Goal: Information Seeking & Learning: Learn about a topic

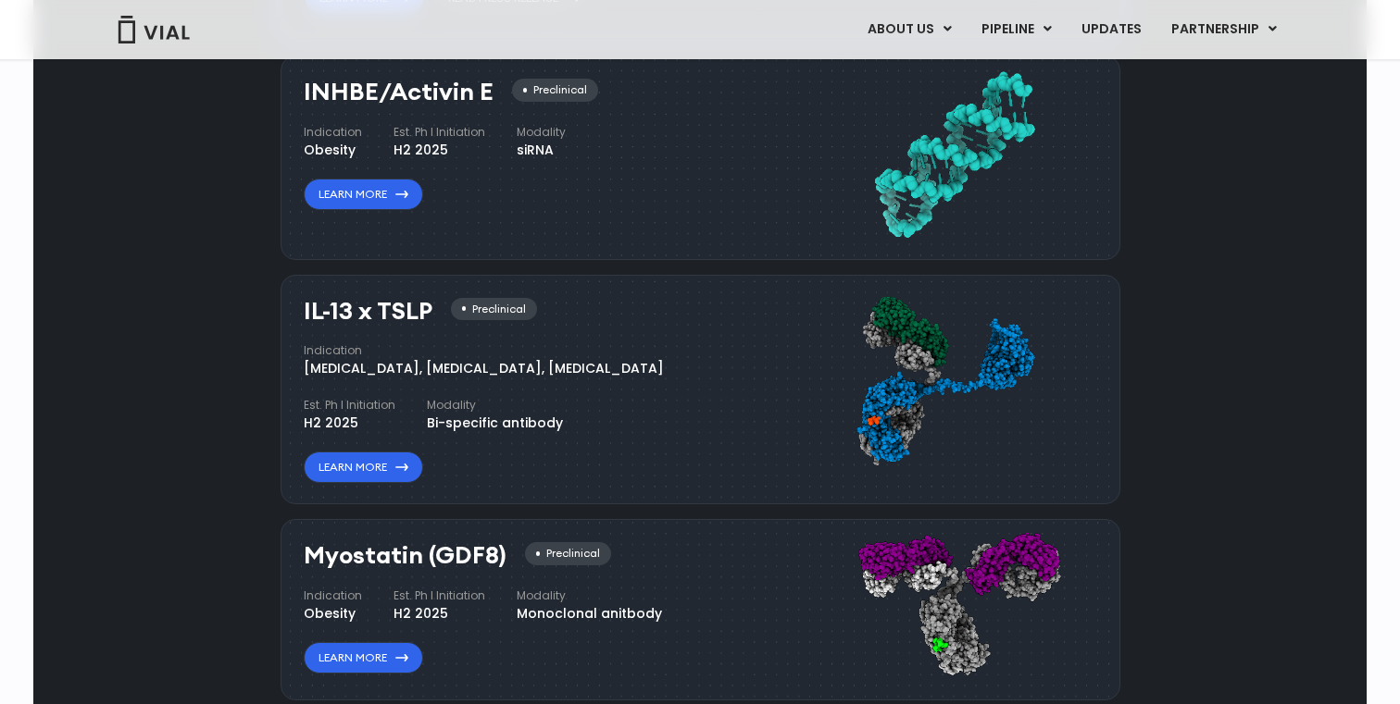
scroll to position [2032, 0]
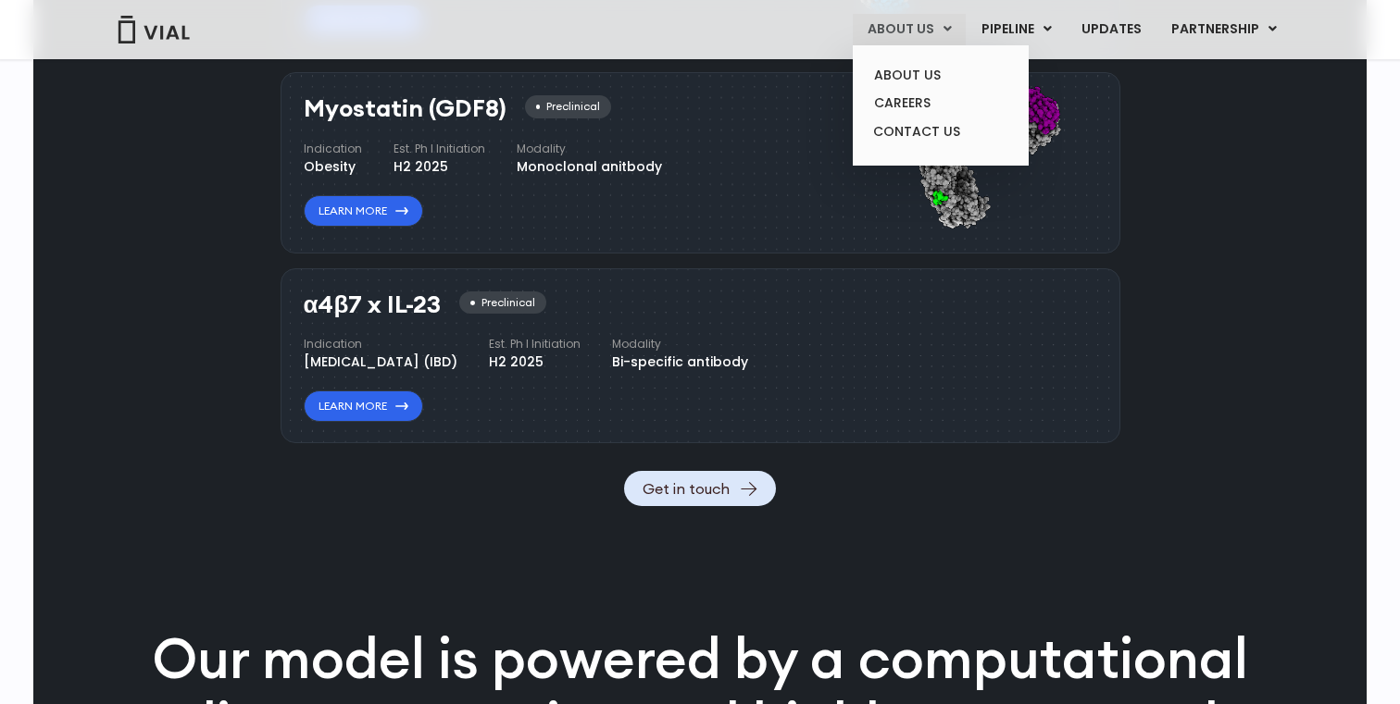
click at [932, 41] on link "ABOUT US" at bounding box center [909, 29] width 113 height 31
click at [920, 71] on link "ABOUT US" at bounding box center [940, 75] width 162 height 29
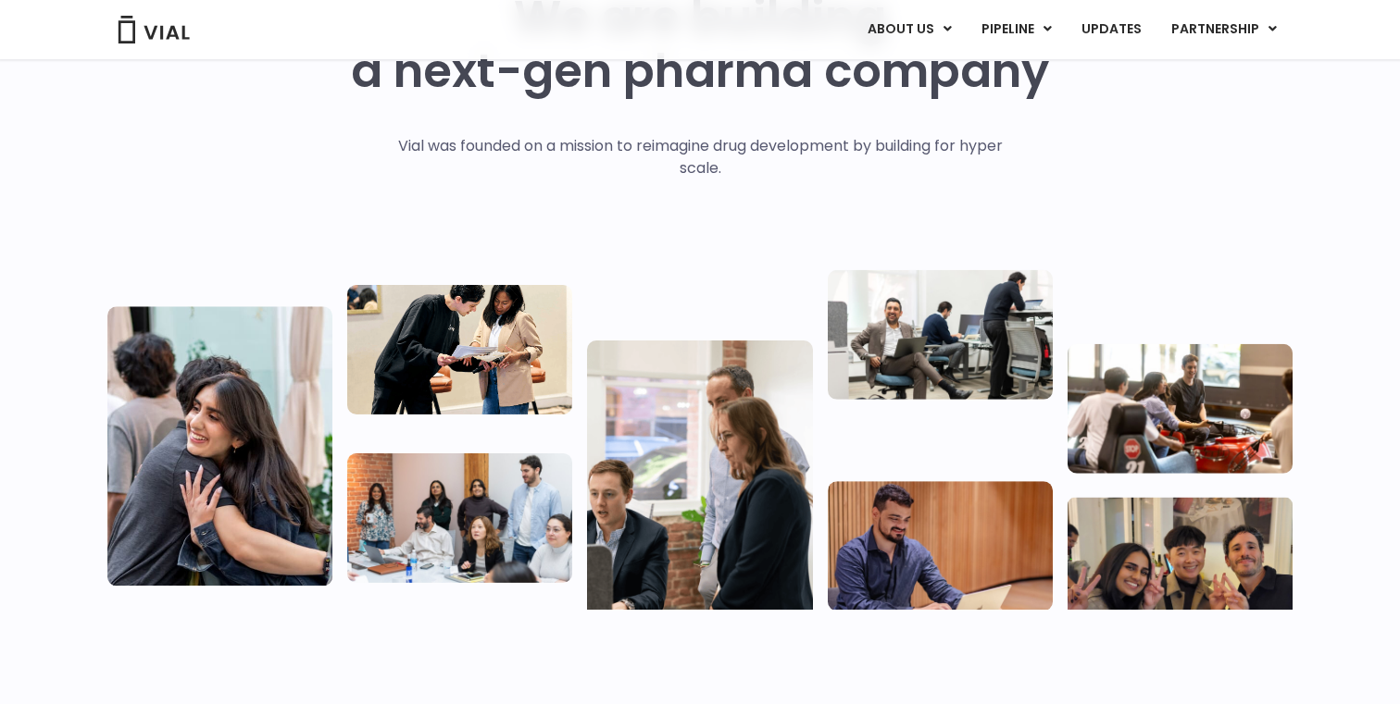
scroll to position [62, 0]
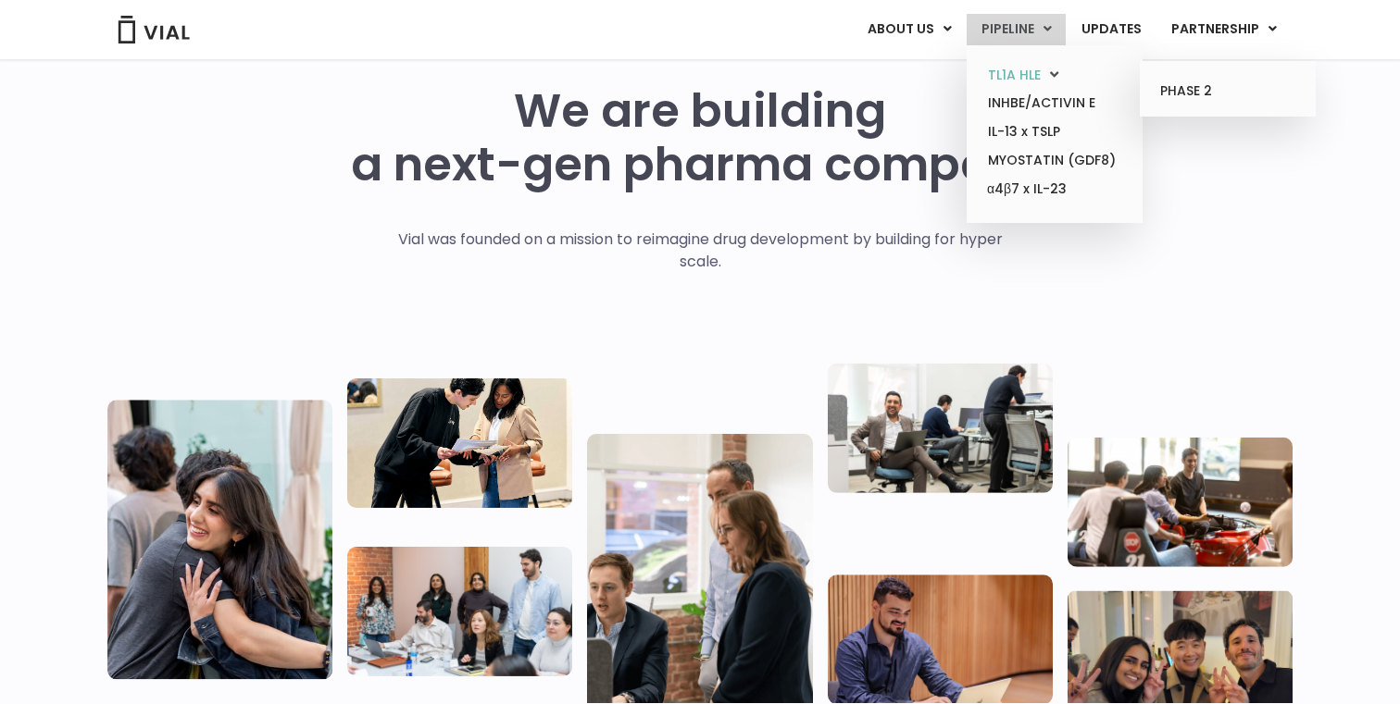
click at [1028, 78] on link "TL1A HLE" at bounding box center [1054, 75] width 162 height 29
